Goal: Find specific page/section: Find specific page/section

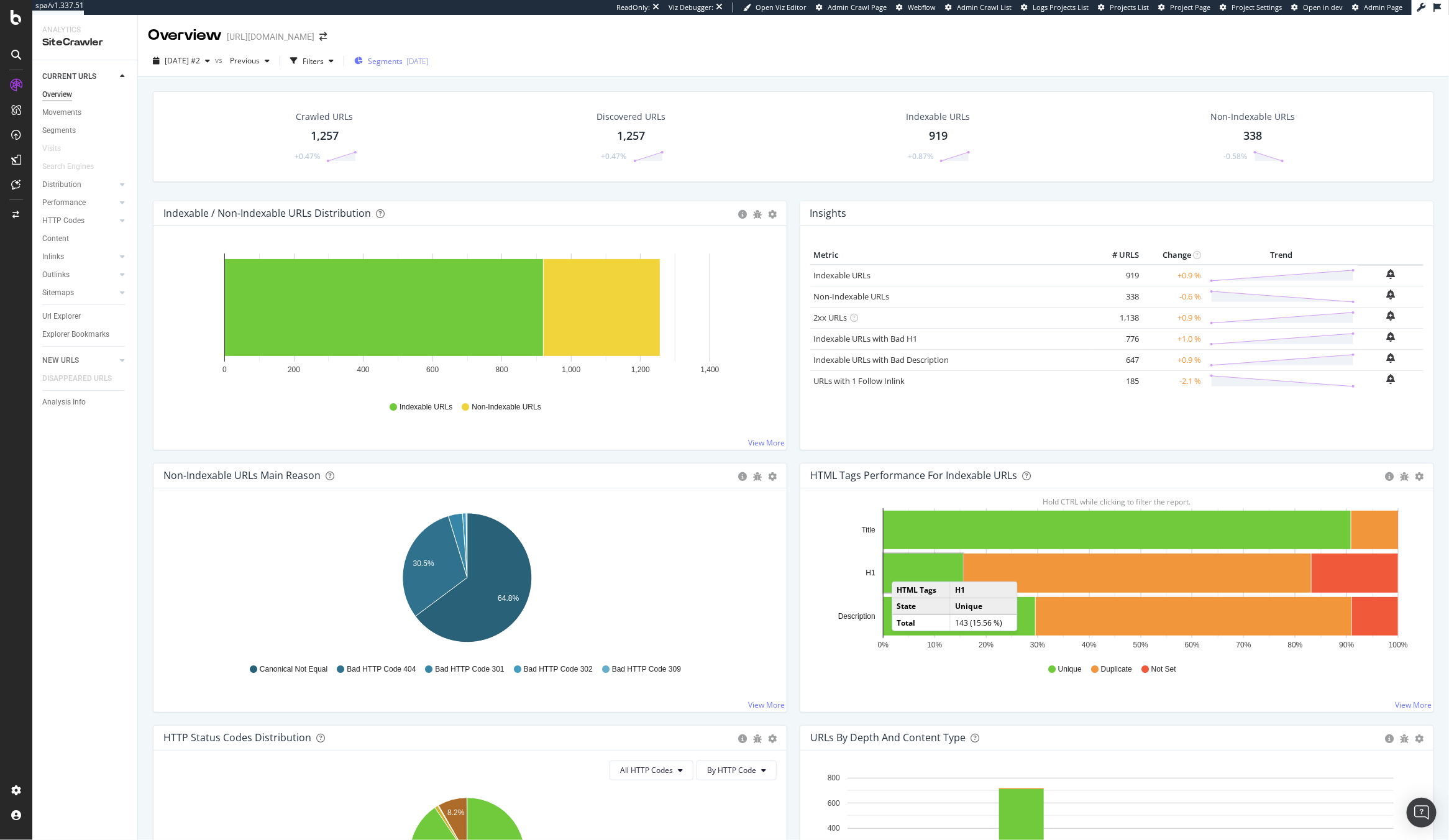
click at [402, 66] on span "Segments" at bounding box center [385, 61] width 35 height 11
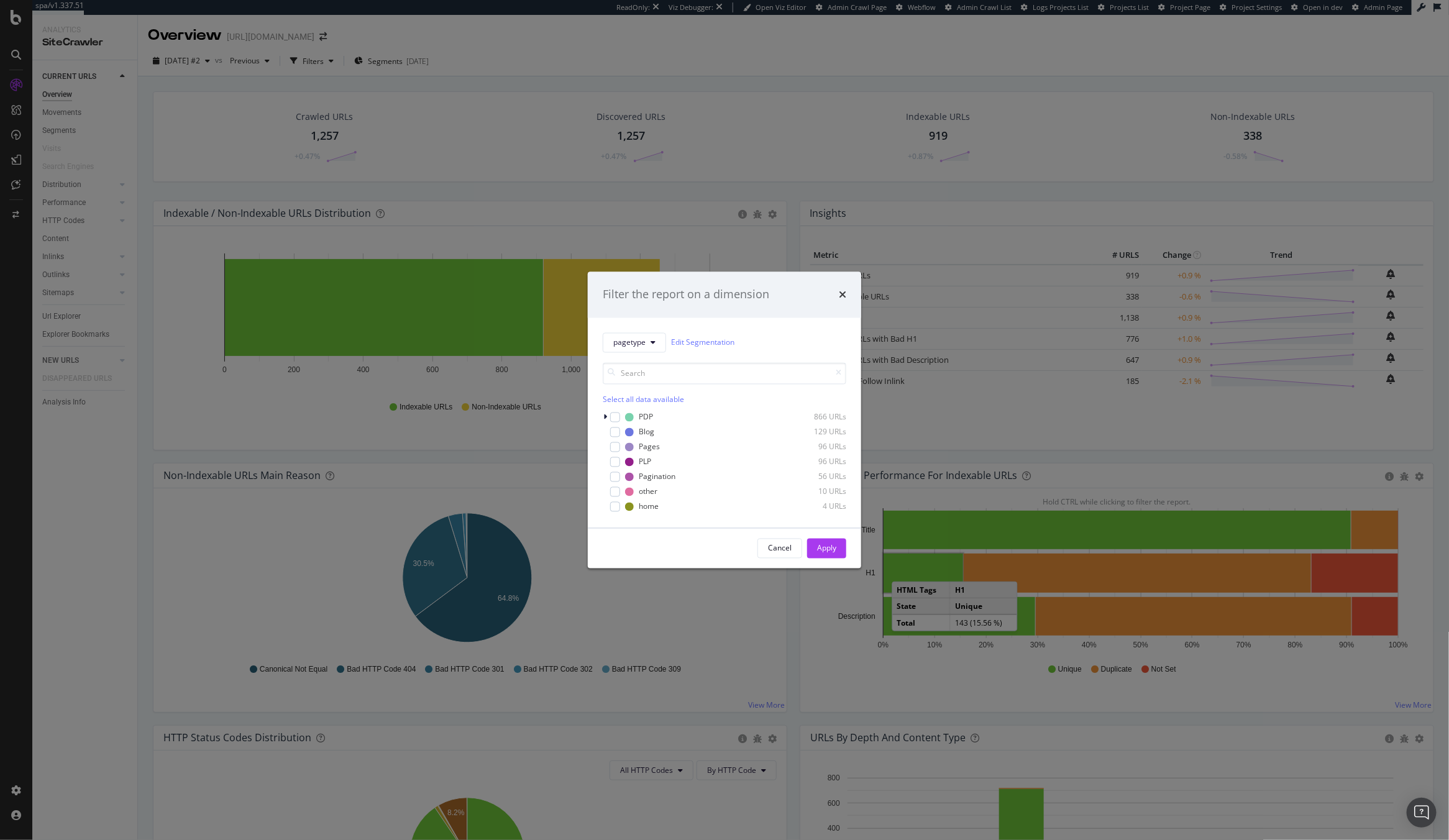
click at [602, 416] on div "pagetype Edit Segmentation Select all data available PDP 866 URLs Blog 129 URLs…" at bounding box center [724, 421] width 273 height 210
click at [599, 414] on div "pagetype Edit Segmentation Select all data available PDP 866 URLs Blog 129 URLs…" at bounding box center [724, 421] width 273 height 210
click at [605, 416] on icon "modal" at bounding box center [606, 416] width 4 height 7
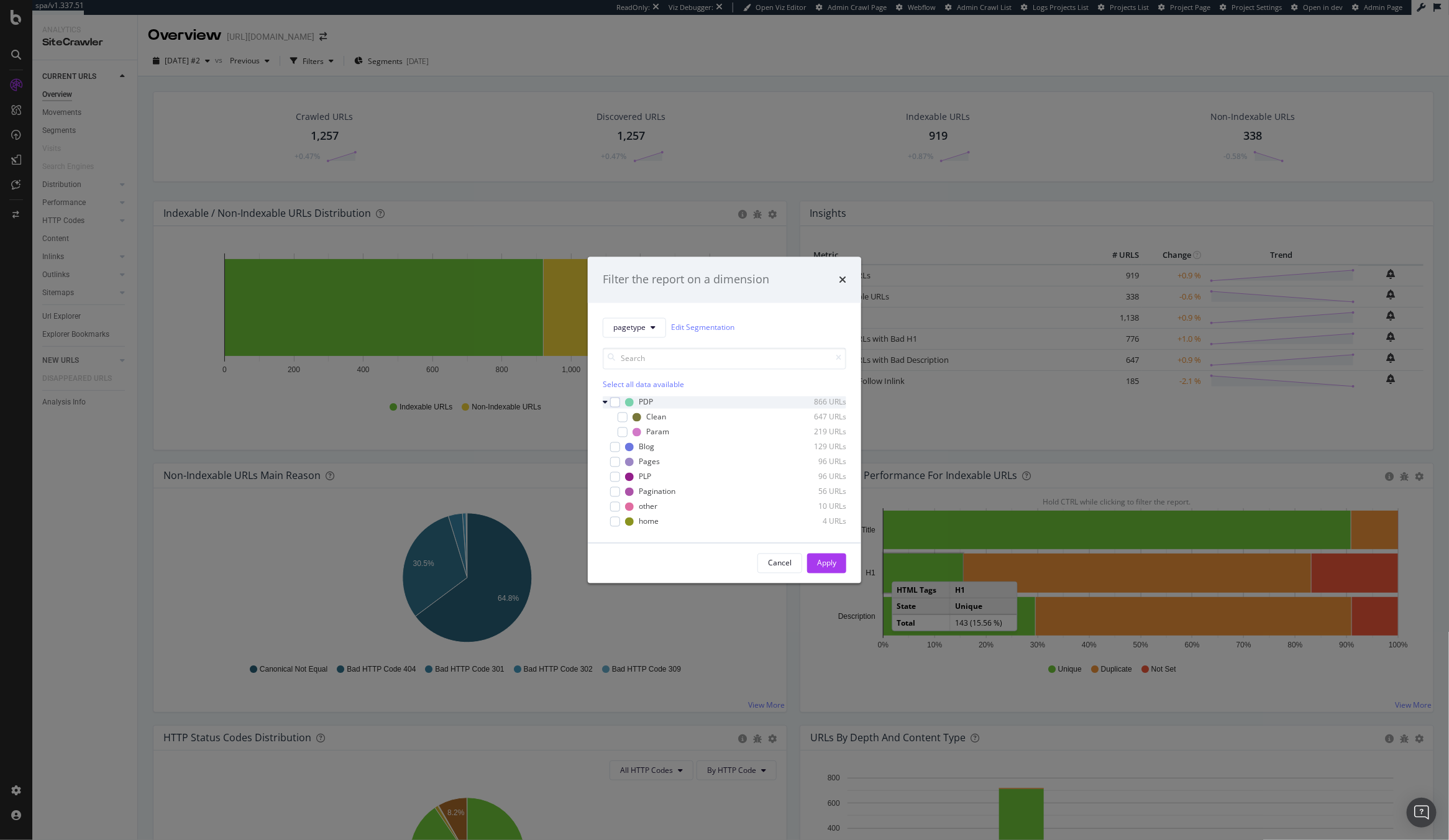
click at [605, 403] on icon "modal" at bounding box center [605, 401] width 5 height 7
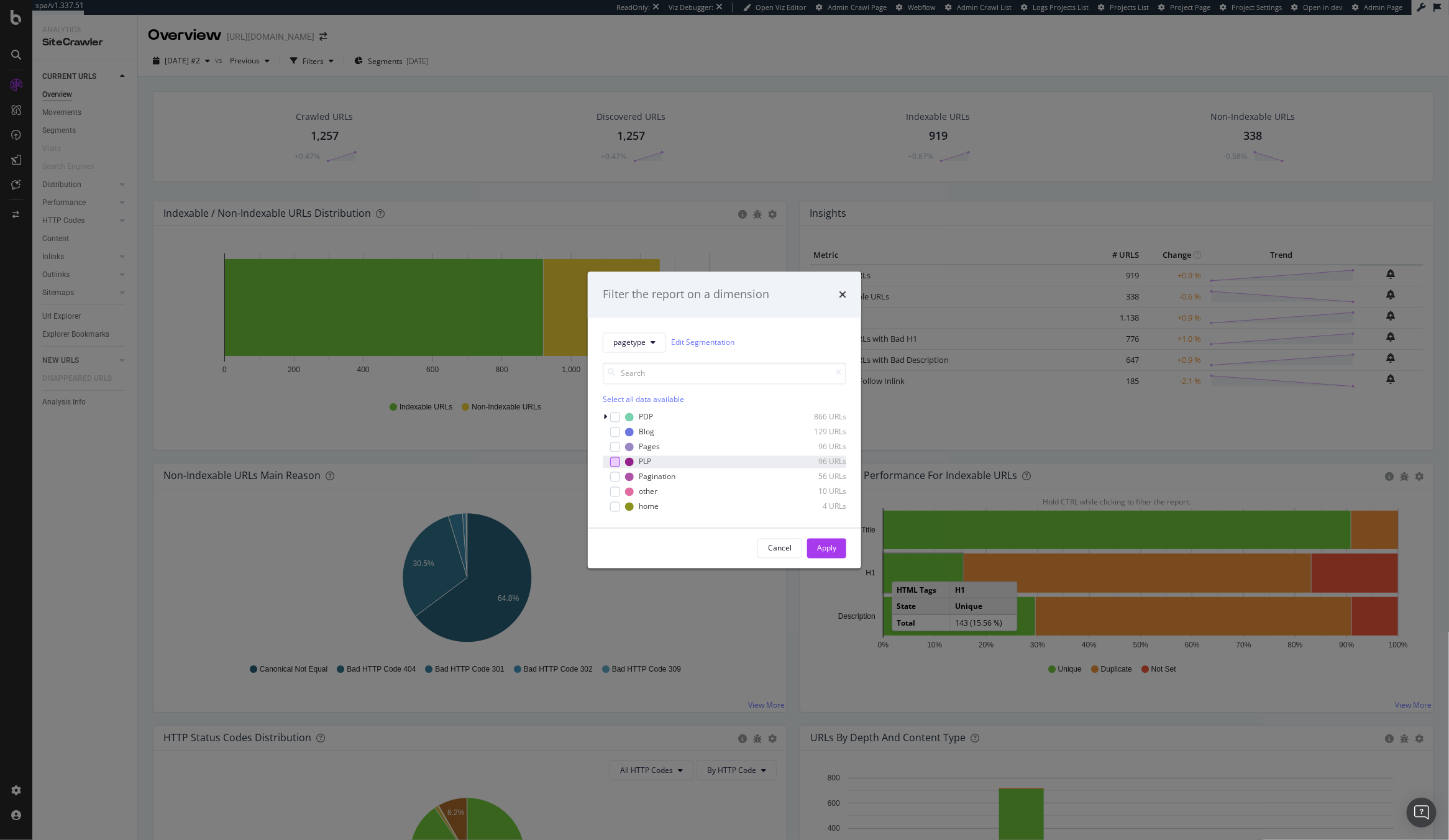
click at [612, 461] on div "modal" at bounding box center [615, 461] width 10 height 10
click at [829, 545] on div "Apply" at bounding box center [825, 548] width 19 height 11
